Goal: Task Accomplishment & Management: Use online tool/utility

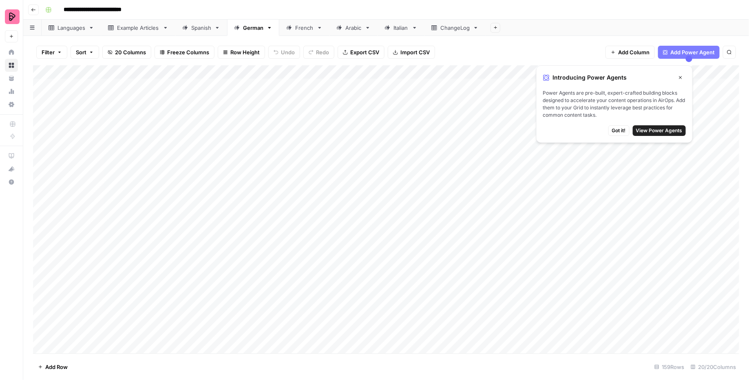
click at [197, 28] on div "Spanish" at bounding box center [201, 28] width 20 height 8
click at [436, 211] on div "Add Column" at bounding box center [386, 209] width 707 height 288
click at [436, 195] on div "Add Column" at bounding box center [386, 209] width 707 height 288
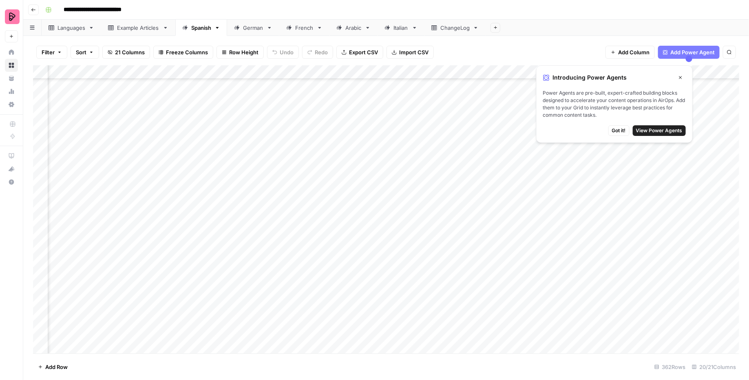
click at [436, 195] on div "Add Column" at bounding box center [386, 209] width 707 height 288
click at [436, 195] on textarea "**********" at bounding box center [468, 200] width 163 height 20
drag, startPoint x: 469, startPoint y: 197, endPoint x: 505, endPoint y: 197, distance: 36.3
click at [505, 197] on textarea "**********" at bounding box center [468, 200] width 163 height 20
click at [440, 31] on div "ChangeLog" at bounding box center [454, 28] width 29 height 8
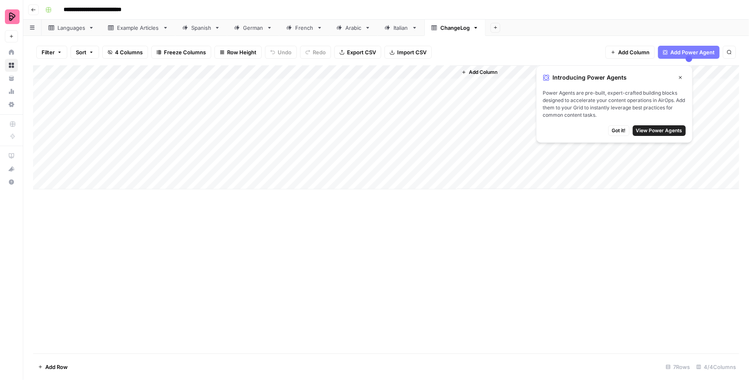
click at [237, 84] on div "Add Column" at bounding box center [386, 127] width 707 height 124
click at [244, 24] on div "German" at bounding box center [253, 28] width 20 height 8
click at [359, 149] on div "Add Column" at bounding box center [386, 209] width 707 height 288
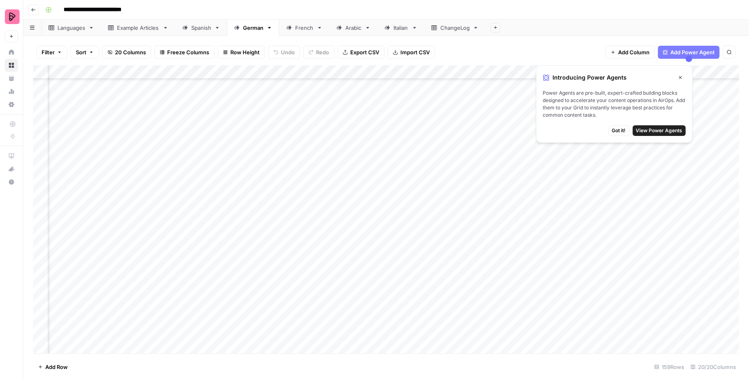
click at [359, 149] on div "Add Column" at bounding box center [386, 209] width 707 height 288
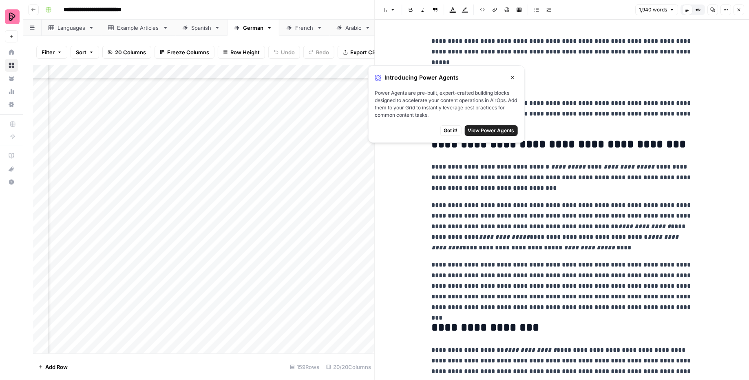
click at [514, 73] on button "Close" at bounding box center [512, 77] width 11 height 11
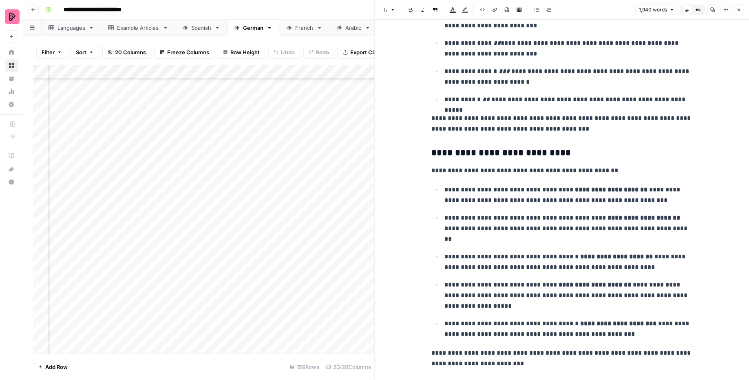
scroll to position [3209, 0]
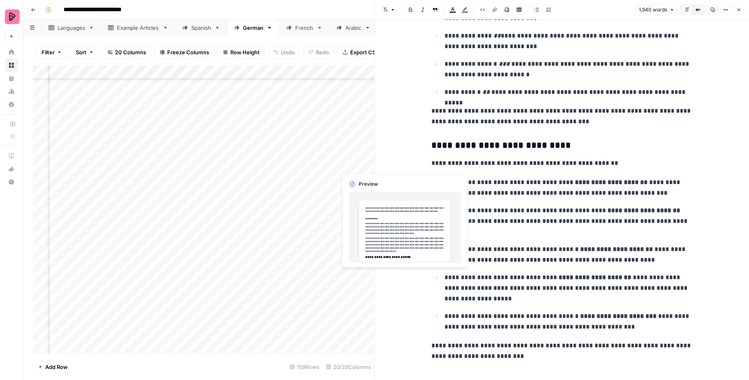
click at [352, 166] on div "Add Column" at bounding box center [204, 209] width 342 height 288
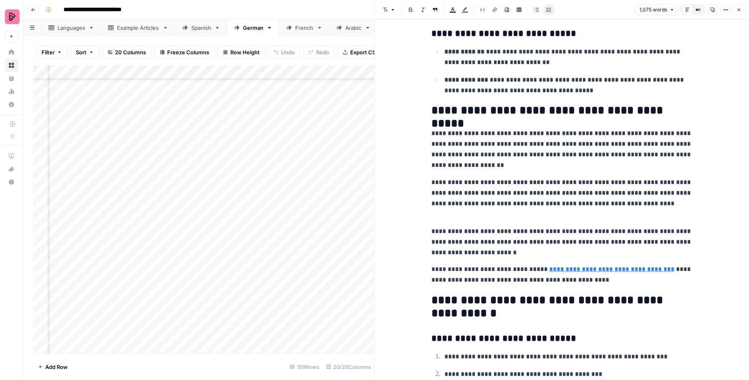
scroll to position [1936, 0]
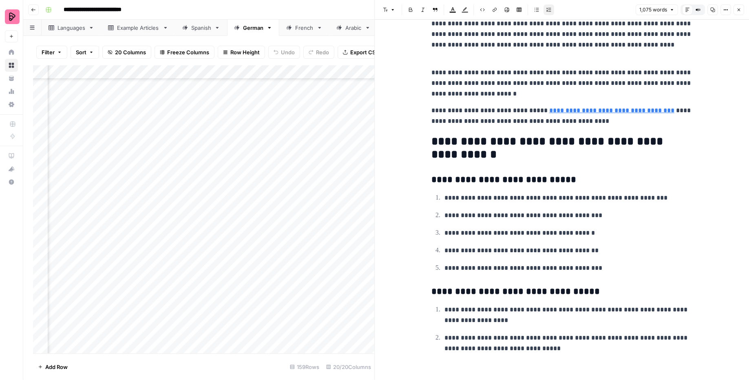
click at [735, 9] on button "Close" at bounding box center [739, 9] width 11 height 11
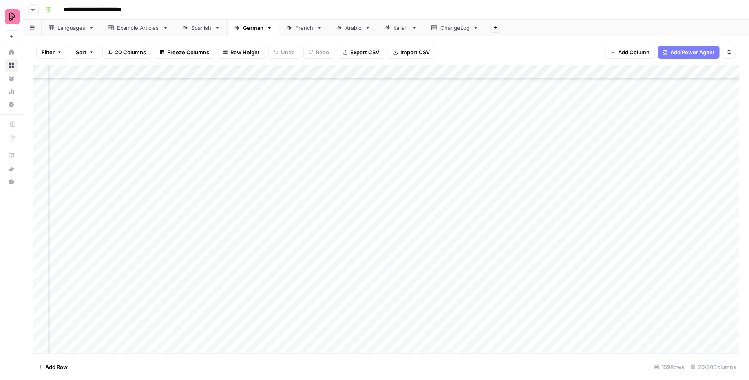
scroll to position [1538, 401]
click at [264, 195] on div "Add Column" at bounding box center [386, 209] width 707 height 288
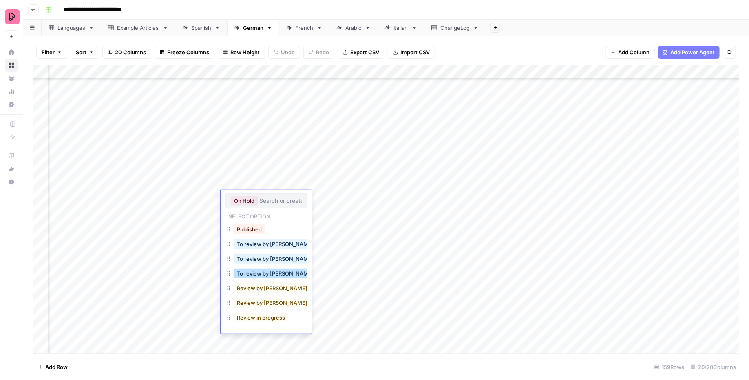
click at [263, 275] on button "To review by Natalie" at bounding box center [275, 273] width 83 height 10
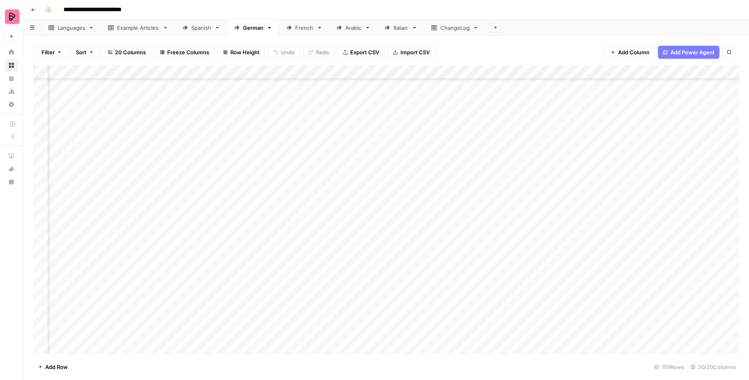
click at [261, 255] on div "Add Column" at bounding box center [386, 209] width 707 height 288
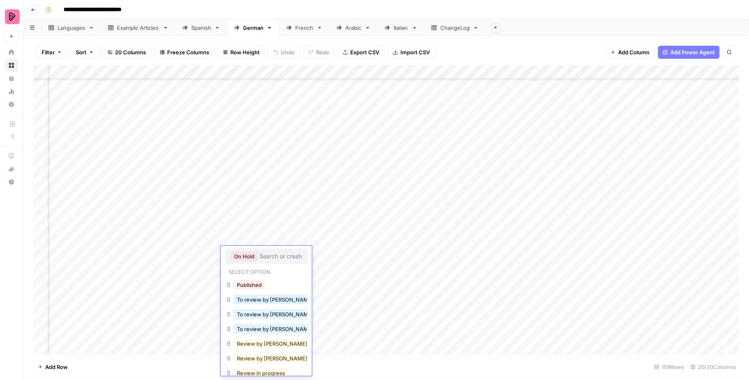
click at [266, 329] on button "To review by Natalie" at bounding box center [275, 329] width 83 height 10
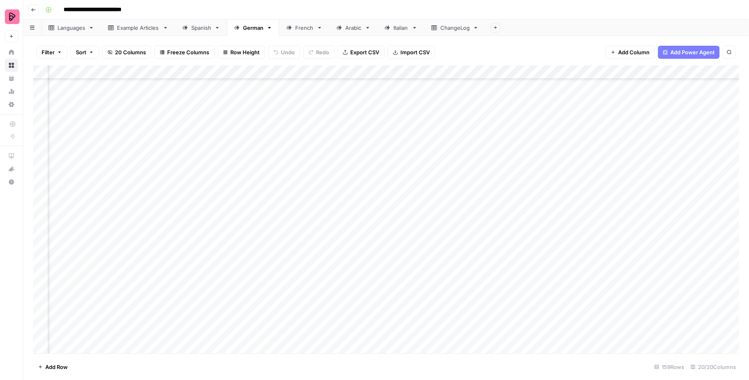
click at [273, 275] on div "Add Column" at bounding box center [386, 209] width 707 height 288
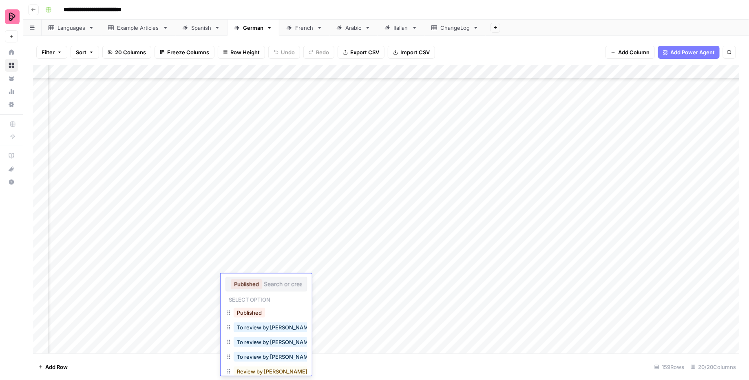
click at [275, 268] on div "Add Column" at bounding box center [386, 209] width 707 height 288
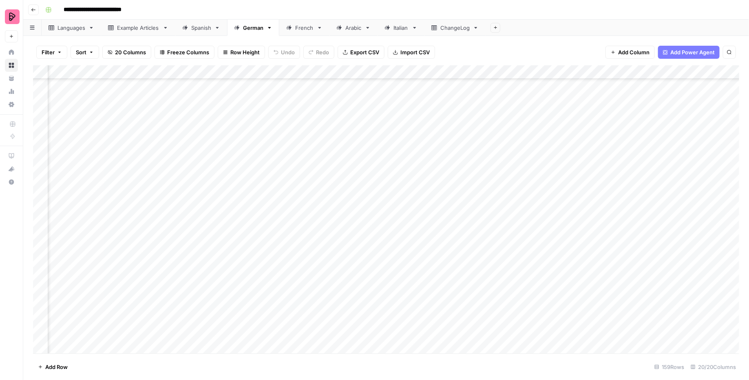
click at [275, 268] on div "Add Column" at bounding box center [386, 209] width 707 height 288
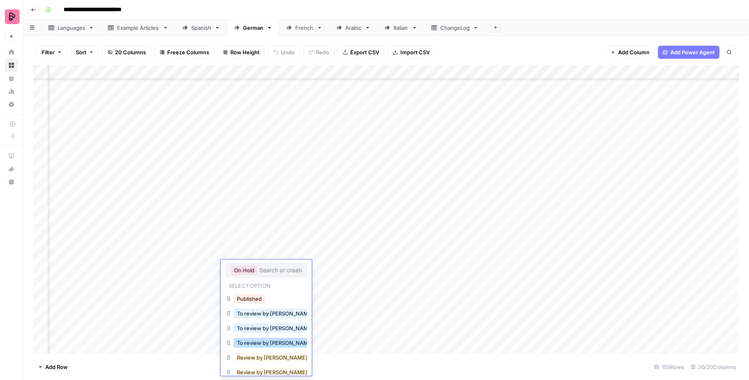
click at [277, 340] on button "To review by Natalie" at bounding box center [275, 343] width 83 height 10
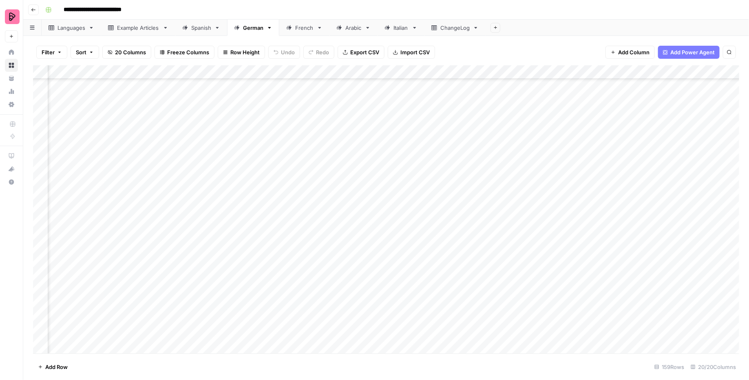
click at [482, 195] on div "Add Column" at bounding box center [386, 209] width 707 height 288
click at [546, 168] on div "Add Column" at bounding box center [386, 209] width 707 height 288
click at [501, 169] on div "Add Column" at bounding box center [386, 209] width 707 height 288
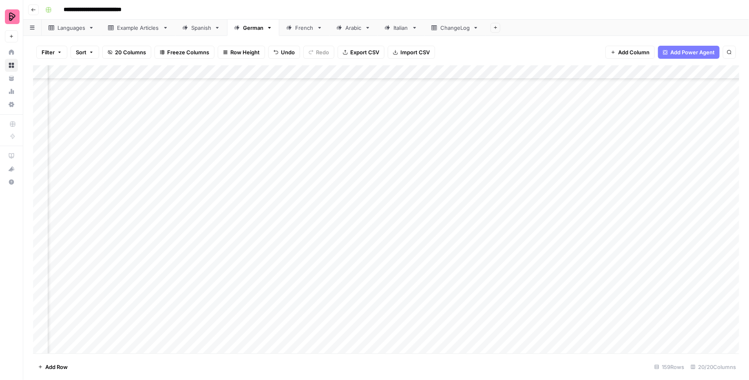
click at [274, 170] on div "Add Column" at bounding box center [386, 209] width 707 height 288
click at [283, 168] on div "Add Column" at bounding box center [386, 209] width 707 height 288
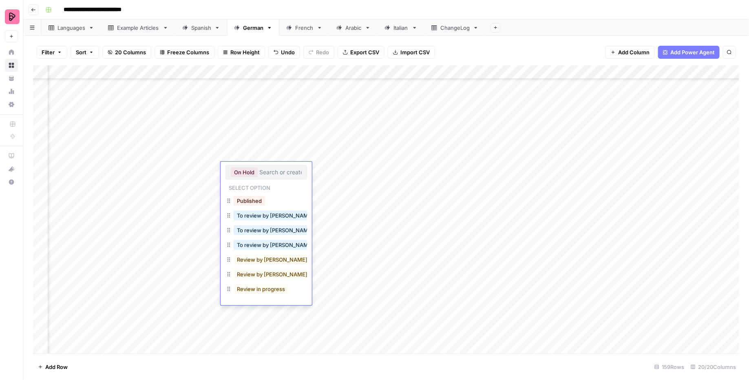
click at [283, 168] on input "text" at bounding box center [280, 171] width 42 height 7
click at [280, 244] on button "To review by Natalie" at bounding box center [275, 245] width 83 height 10
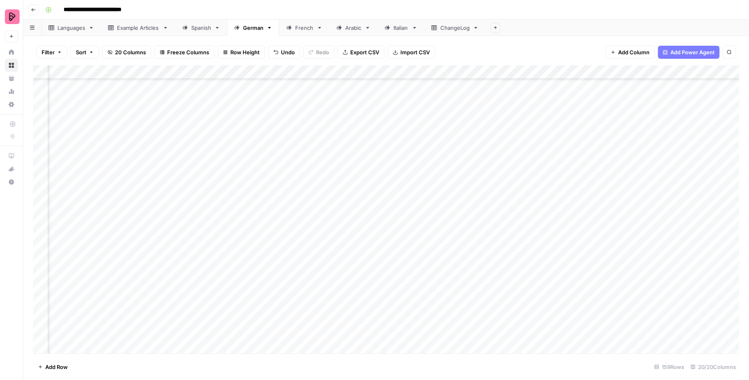
click at [489, 168] on div "Add Column" at bounding box center [386, 209] width 707 height 288
click at [205, 171] on div "Add Column" at bounding box center [386, 209] width 707 height 288
click at [237, 168] on div "Add Column" at bounding box center [386, 209] width 707 height 288
